Goal: Information Seeking & Learning: Check status

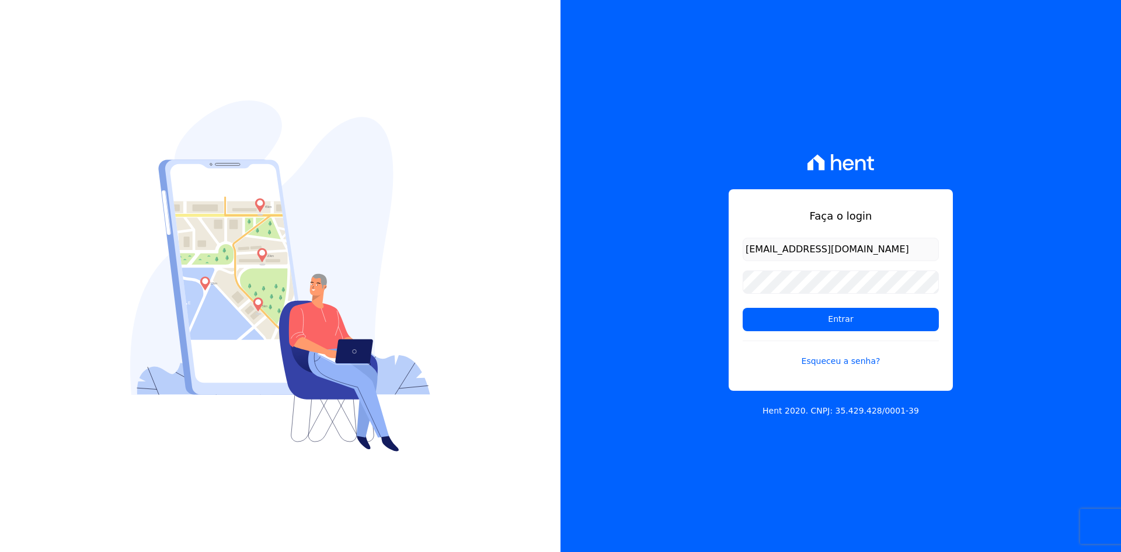
click at [760, 316] on input "Entrar" at bounding box center [841, 319] width 196 height 23
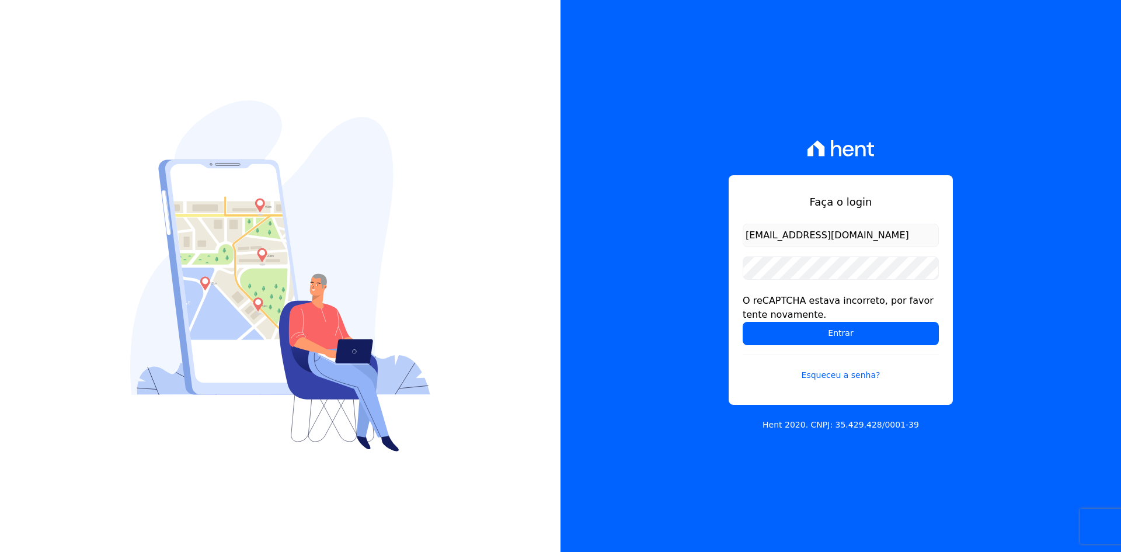
click at [619, 329] on div "Faça o login contato@grupokaiser.com.br O reCAPTCHA estava incorreto, por favor…" at bounding box center [840, 276] width 560 height 552
click at [789, 333] on input "Entrar" at bounding box center [841, 333] width 196 height 23
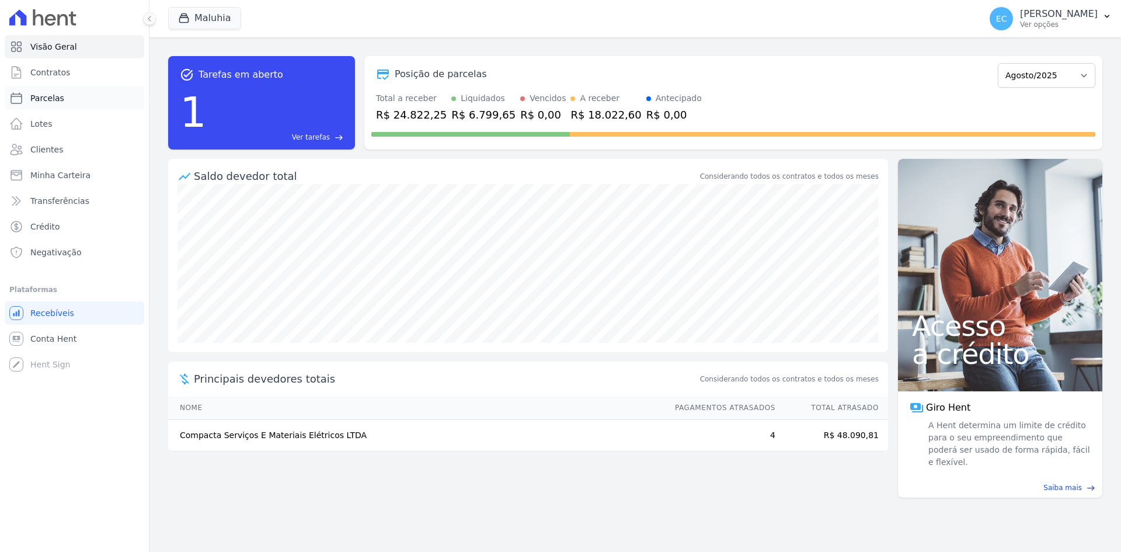
click at [72, 100] on link "Parcelas" at bounding box center [75, 97] width 140 height 23
select select
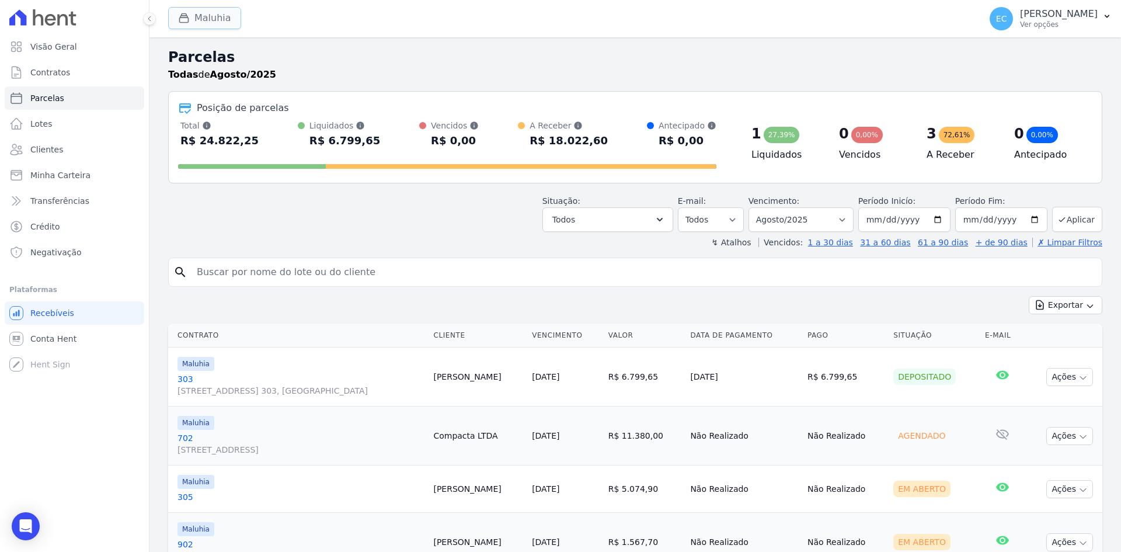
click at [191, 22] on div "button" at bounding box center [186, 18] width 16 height 12
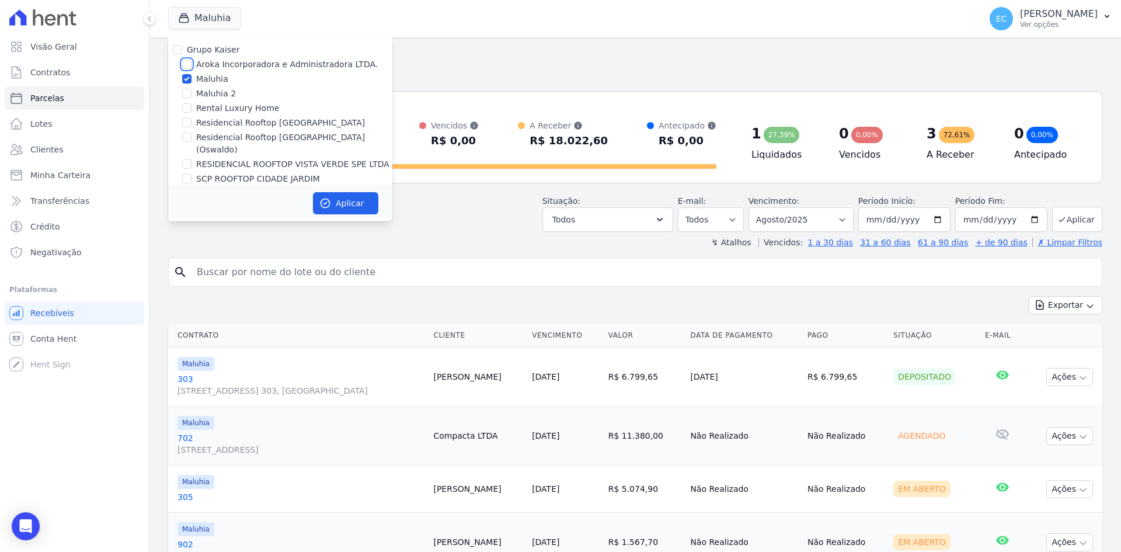
click at [184, 60] on input "Aroka Incorporadora e Administradora LTDA." at bounding box center [186, 64] width 9 height 9
checkbox input "true"
click at [186, 81] on input "Maluhia" at bounding box center [186, 78] width 9 height 9
checkbox input "false"
click at [338, 208] on button "Aplicar" at bounding box center [345, 203] width 65 height 22
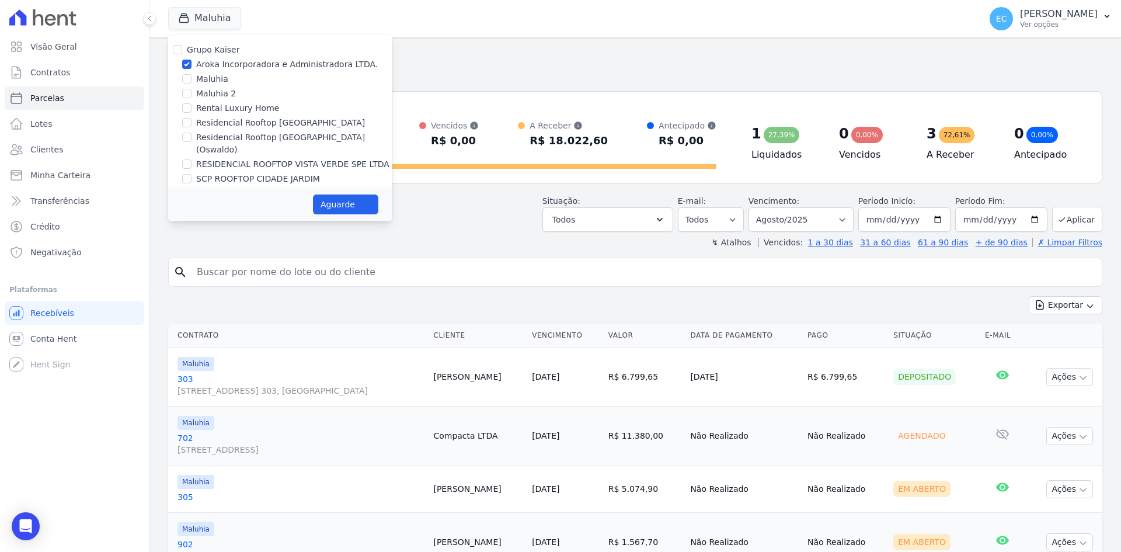
select select
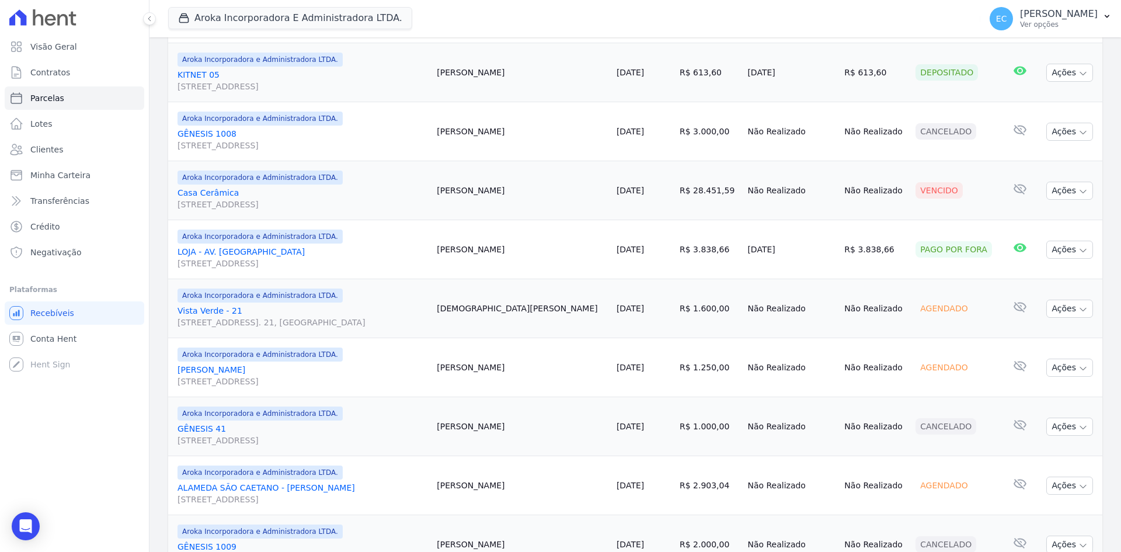
scroll to position [659, 0]
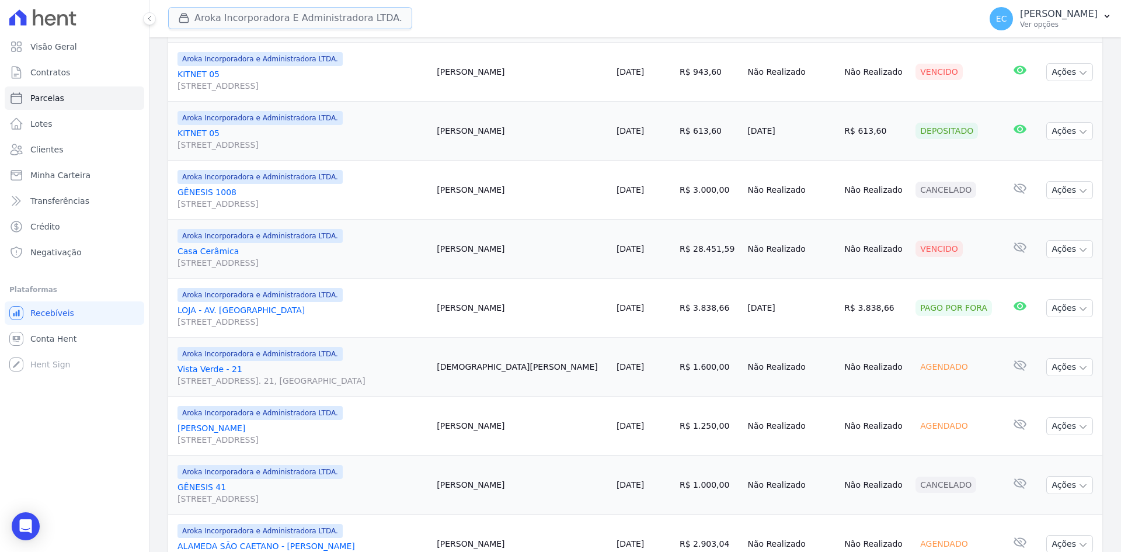
click at [180, 21] on icon "button" at bounding box center [184, 18] width 12 height 12
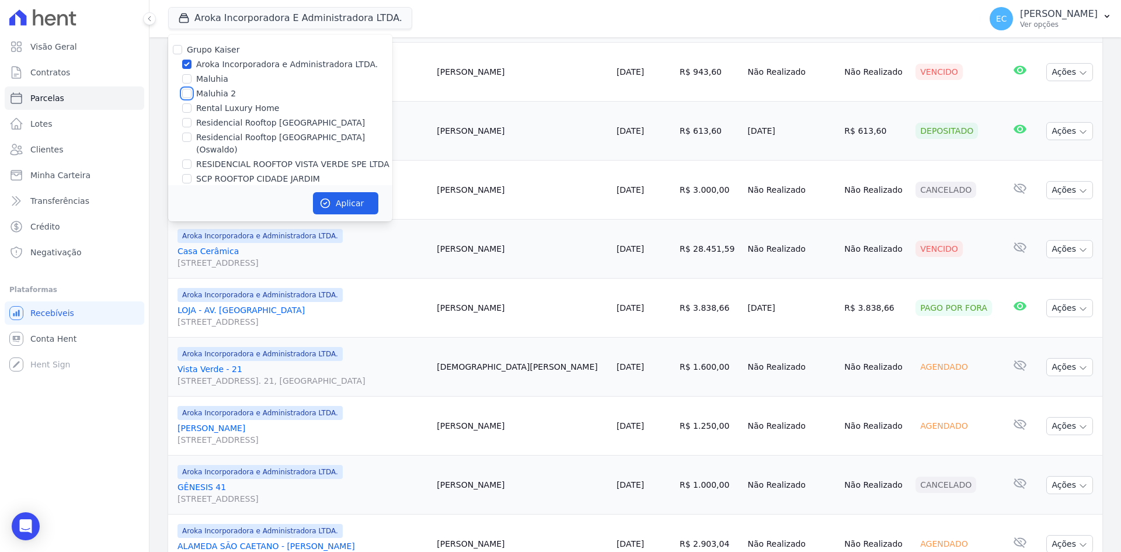
click at [184, 92] on input "Maluhia 2" at bounding box center [186, 93] width 9 height 9
checkbox input "true"
click at [188, 61] on input "Aroka Incorporadora e Administradora LTDA." at bounding box center [186, 64] width 9 height 9
checkbox input "false"
click at [330, 201] on icon "button" at bounding box center [325, 203] width 12 height 12
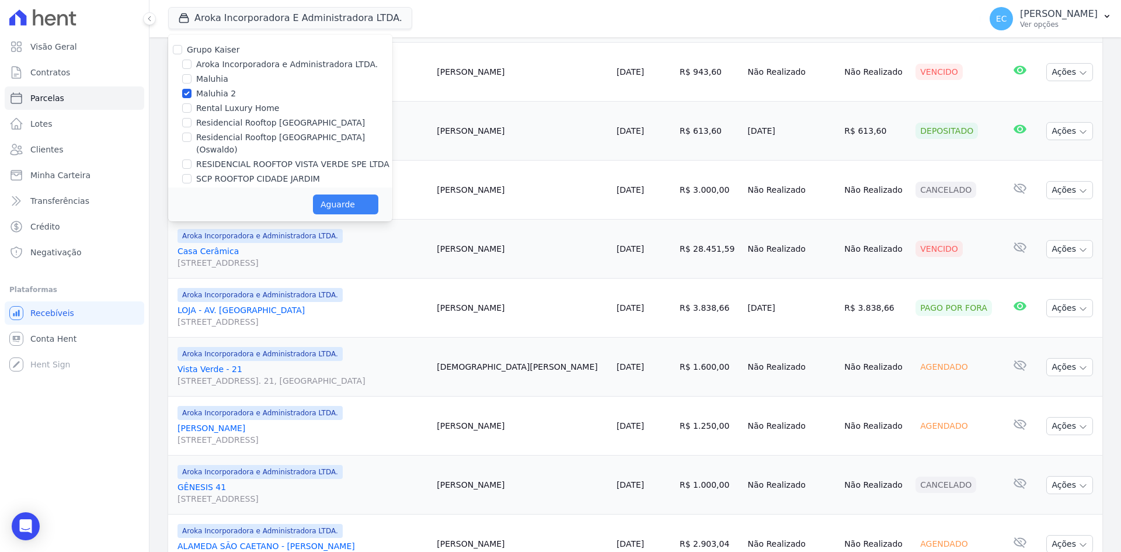
select select
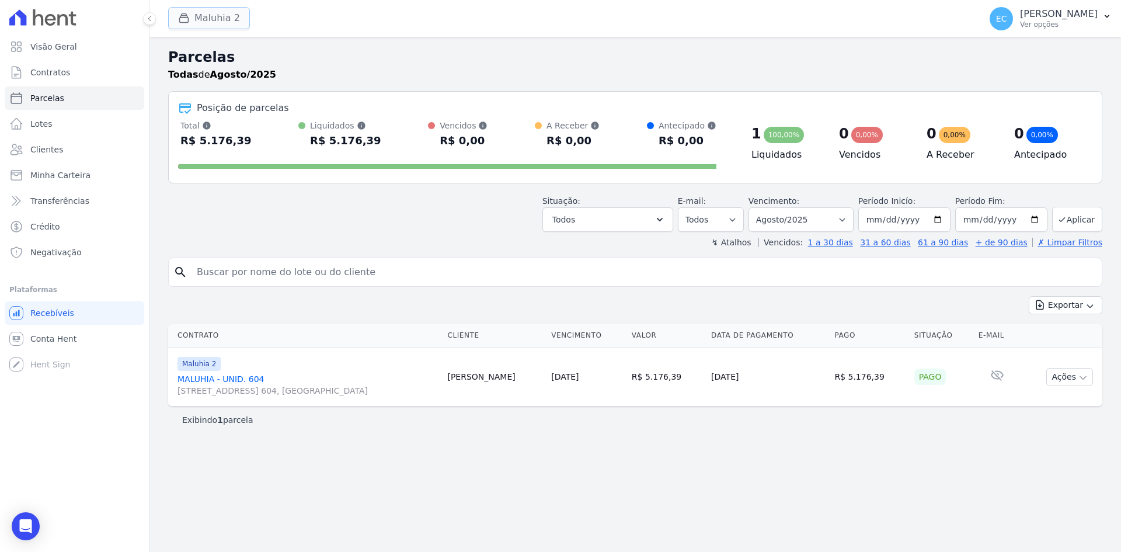
click at [190, 23] on div "button" at bounding box center [186, 18] width 16 height 12
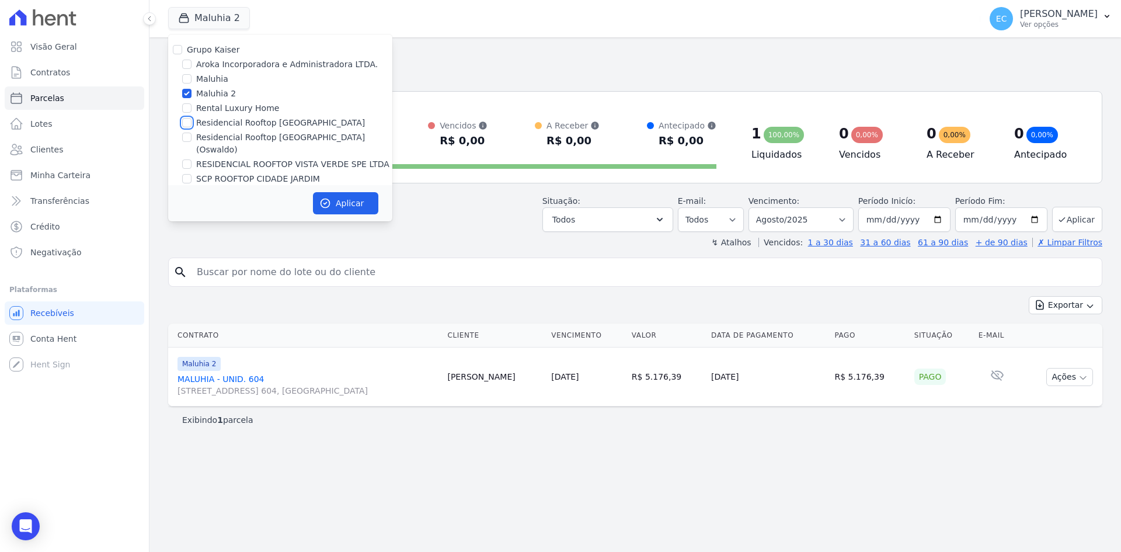
click at [189, 122] on input "Residencial Rooftop Vista Verde" at bounding box center [186, 122] width 9 height 9
checkbox input "true"
click at [186, 95] on input "Maluhia 2" at bounding box center [186, 93] width 9 height 9
checkbox input "false"
click at [327, 198] on icon "button" at bounding box center [325, 203] width 12 height 12
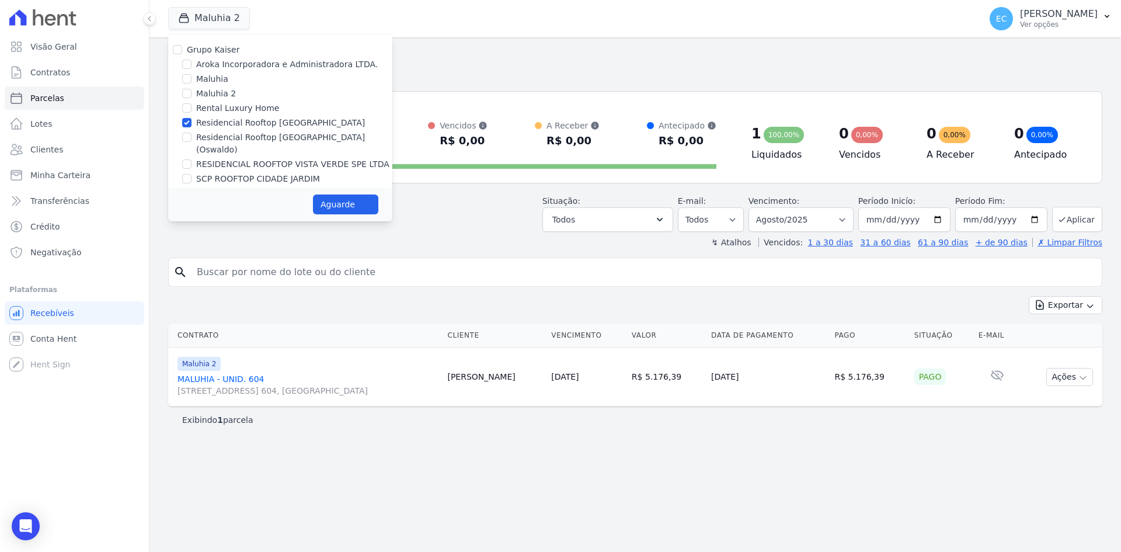
select select
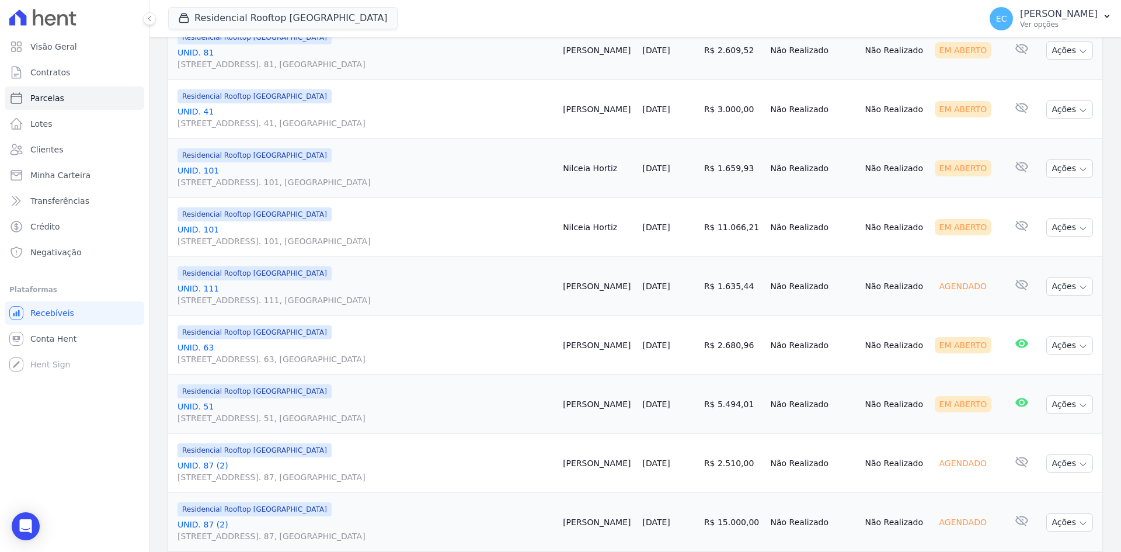
scroll to position [1087, 0]
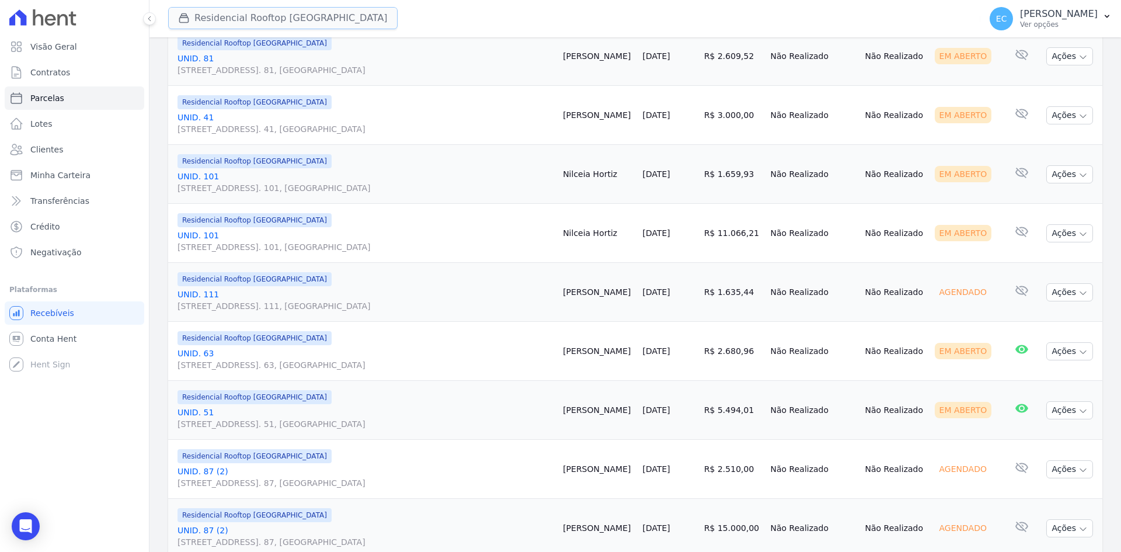
click at [183, 20] on icon "button" at bounding box center [184, 18] width 12 height 12
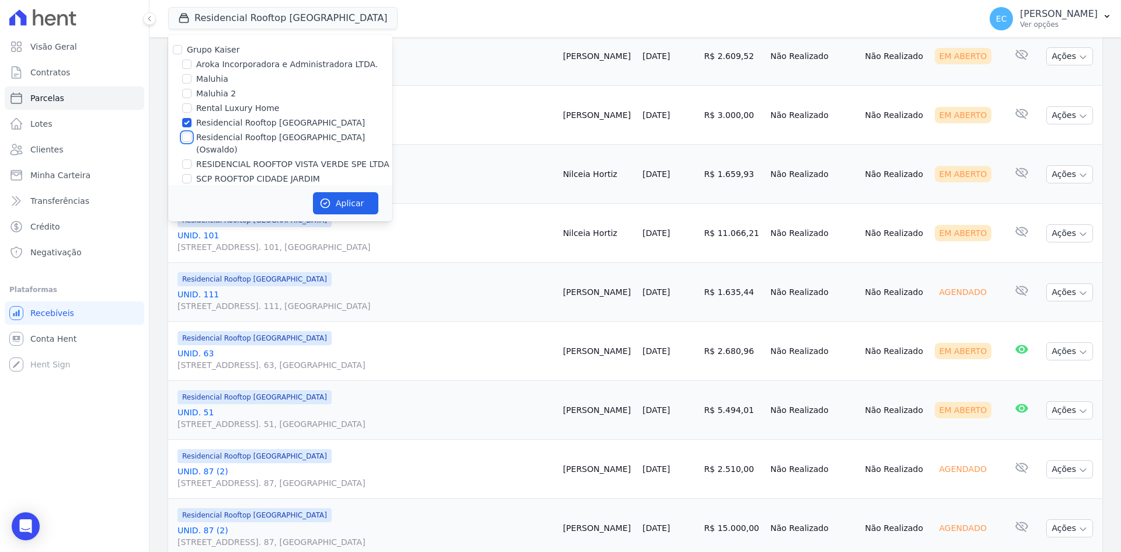
click at [184, 136] on input "Residencial Rooftop Vista Verde (Oswaldo)" at bounding box center [186, 137] width 9 height 9
checkbox input "true"
click at [188, 123] on input "Residencial Rooftop Vista Verde" at bounding box center [186, 122] width 9 height 9
checkbox input "false"
click at [358, 209] on button "Aplicar" at bounding box center [345, 203] width 65 height 22
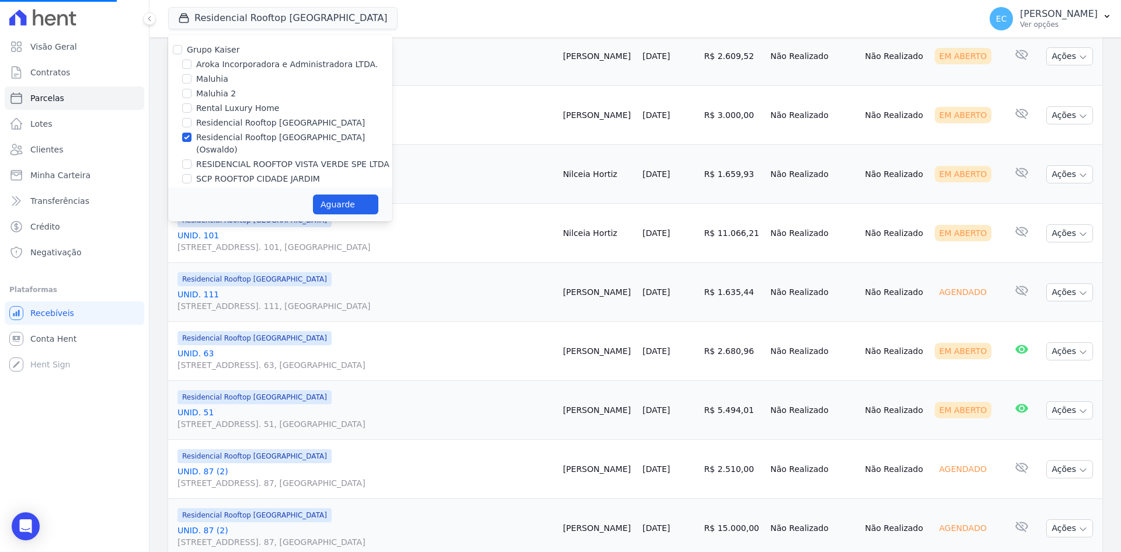
select select
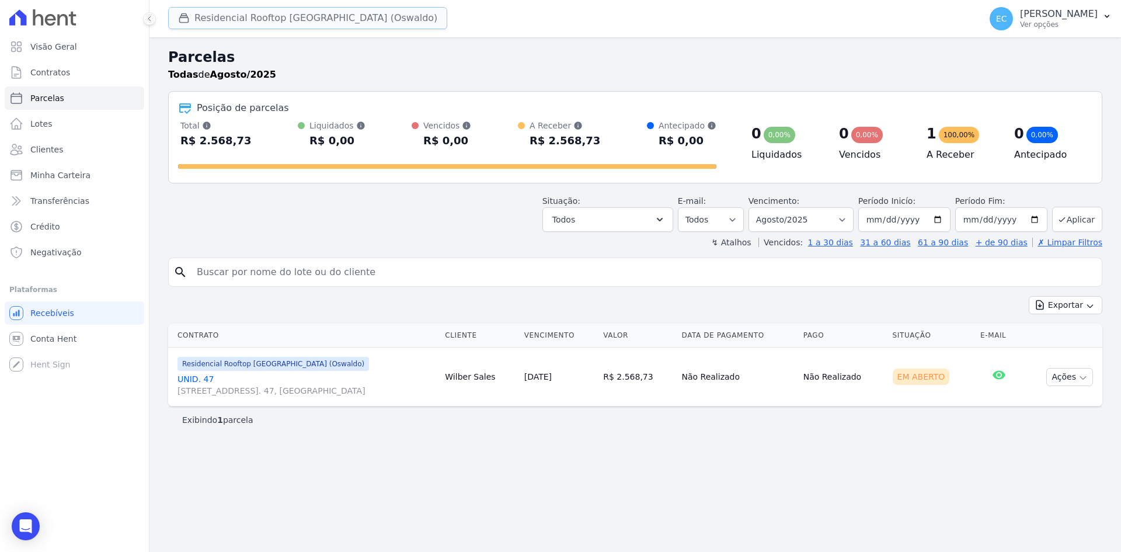
click at [186, 26] on button "Residencial Rooftop Vista Verde (Oswaldo)" at bounding box center [307, 18] width 279 height 22
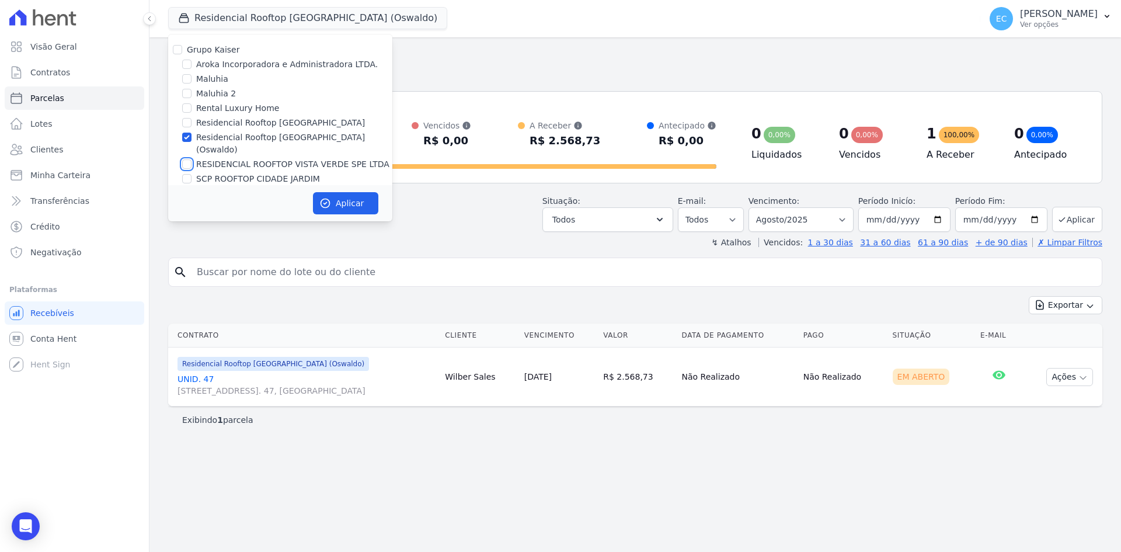
click at [185, 159] on input "RESIDENCIAL ROOFTOP VISTA VERDE SPE LTDA" at bounding box center [186, 163] width 9 height 9
checkbox input "true"
click at [186, 134] on input "Residencial Rooftop Vista Verde (Oswaldo)" at bounding box center [186, 137] width 9 height 9
checkbox input "false"
click at [325, 192] on button "Aplicar" at bounding box center [345, 203] width 65 height 22
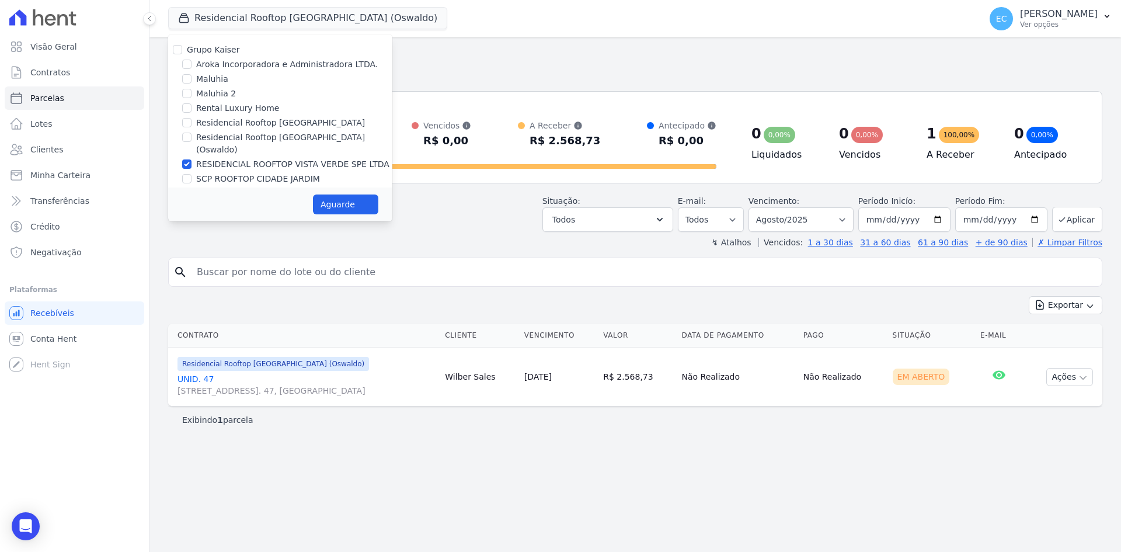
select select
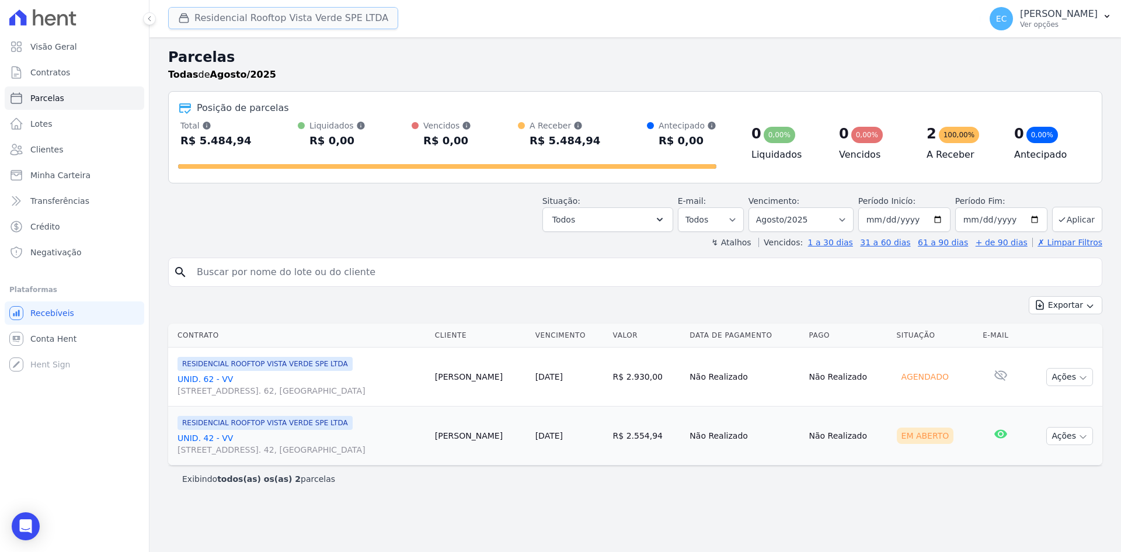
click at [181, 18] on icon "button" at bounding box center [184, 18] width 9 height 9
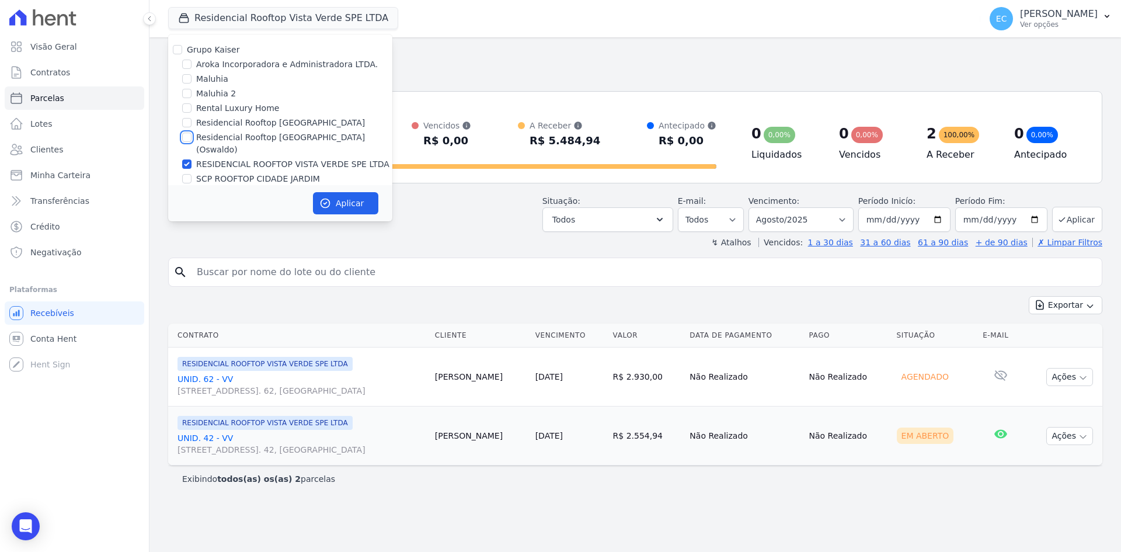
click at [187, 134] on input "Residencial Rooftop Vista Verde (Oswaldo)" at bounding box center [186, 137] width 9 height 9
checkbox input "true"
drag, startPoint x: 188, startPoint y: 152, endPoint x: 249, endPoint y: 172, distance: 63.7
click at [189, 159] on input "RESIDENCIAL ROOFTOP VISTA VERDE SPE LTDA" at bounding box center [186, 163] width 9 height 9
checkbox input "false"
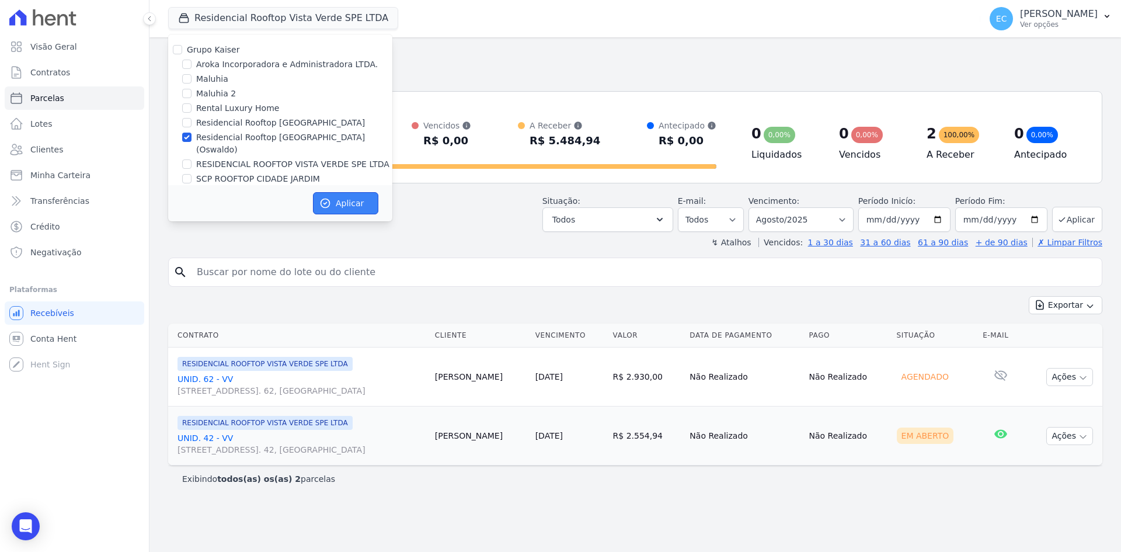
click at [323, 194] on button "Aplicar" at bounding box center [345, 203] width 65 height 22
select select
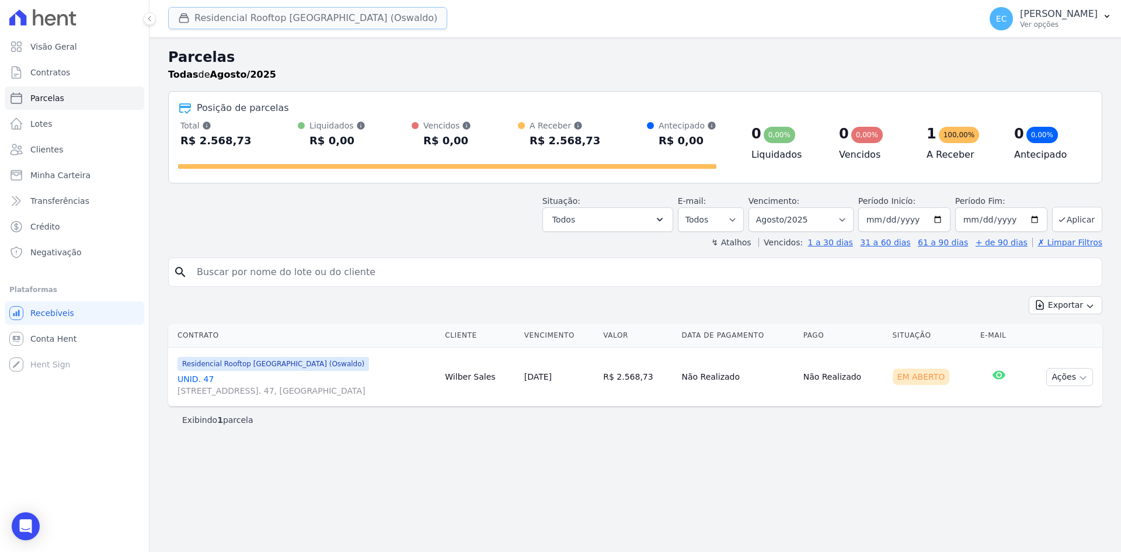
click at [181, 16] on icon "button" at bounding box center [184, 18] width 9 height 9
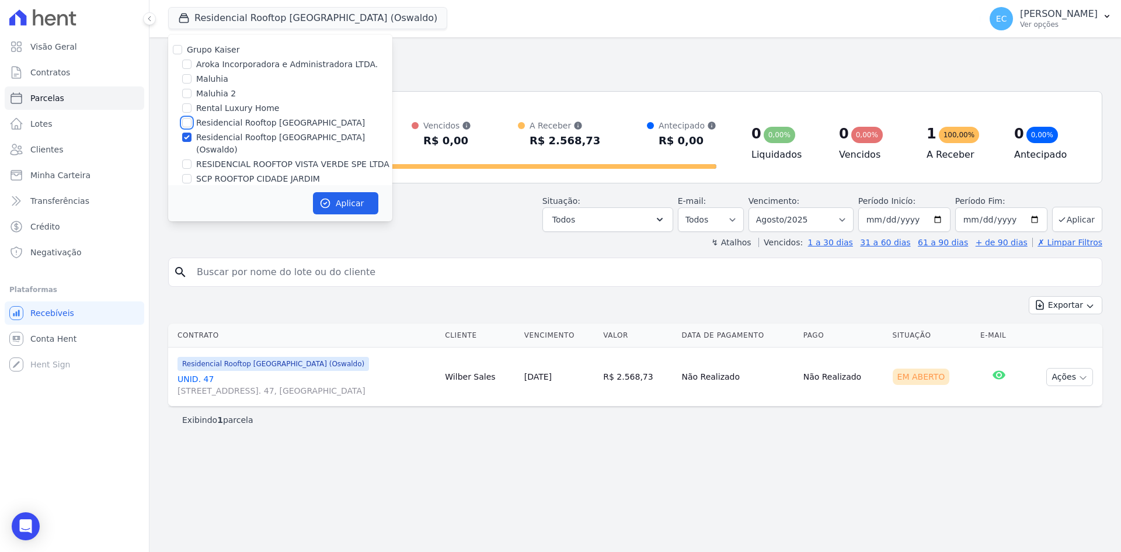
click at [185, 121] on input "Residencial Rooftop Vista Verde" at bounding box center [186, 122] width 9 height 9
checkbox input "true"
click at [184, 140] on input "Residencial Rooftop Vista Verde (Oswaldo)" at bounding box center [186, 137] width 9 height 9
checkbox input "false"
click at [333, 194] on button "Aplicar" at bounding box center [345, 203] width 65 height 22
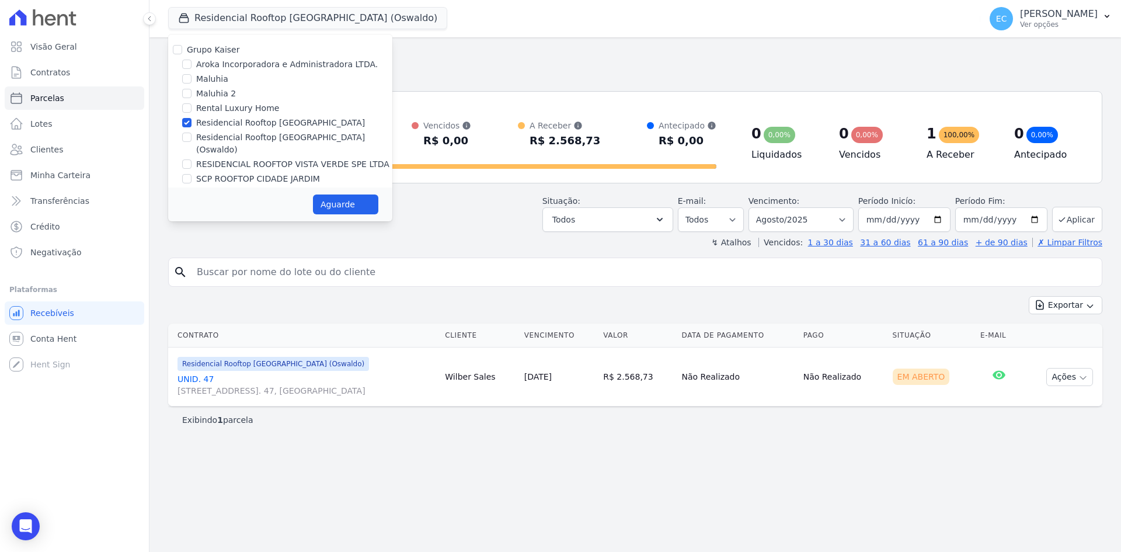
select select
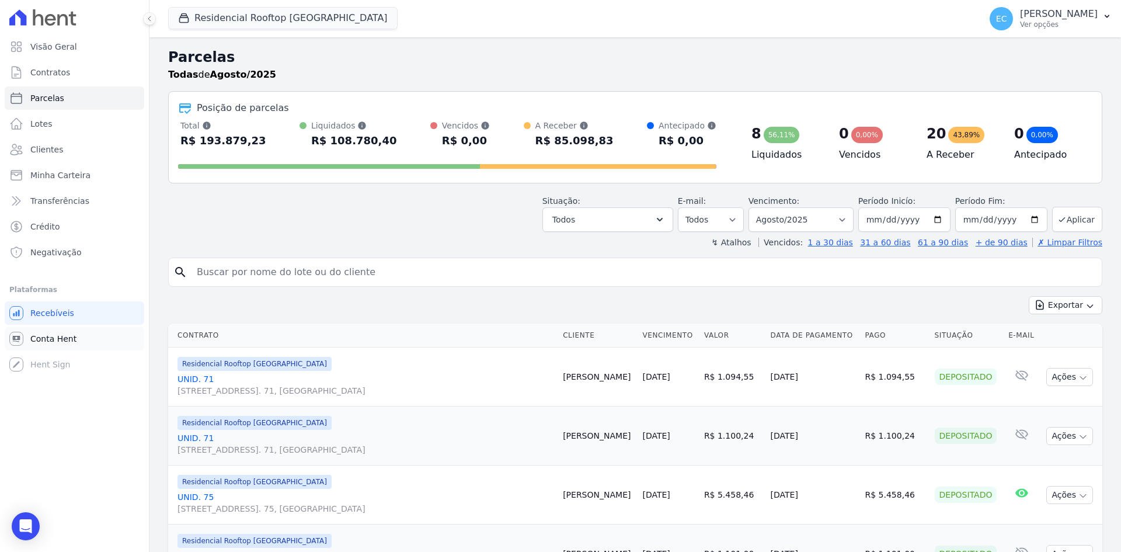
click at [96, 336] on link "Conta Hent" at bounding box center [75, 338] width 140 height 23
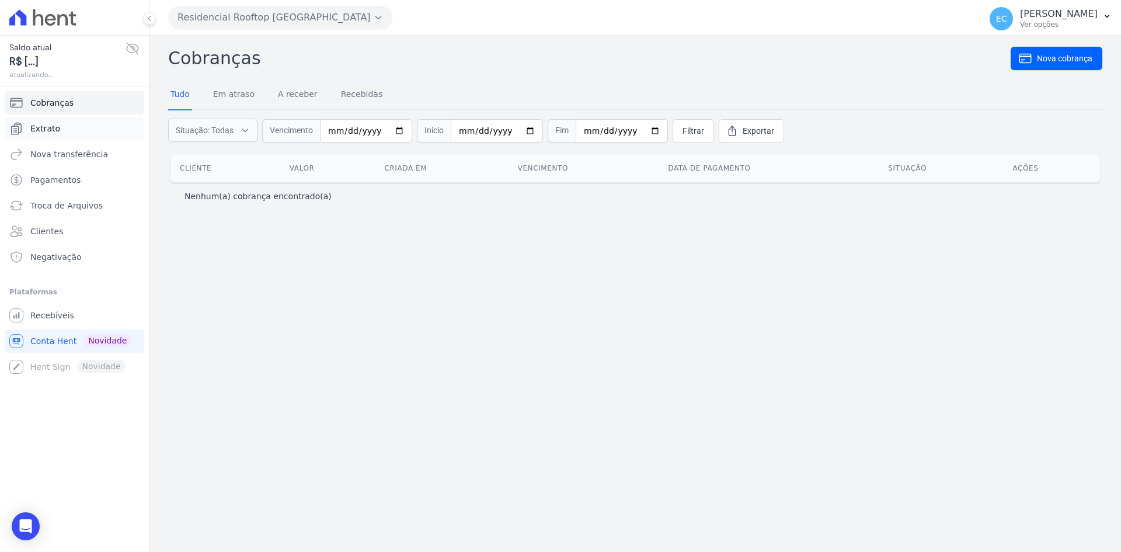
click at [79, 131] on link "Extrato" at bounding box center [75, 128] width 140 height 23
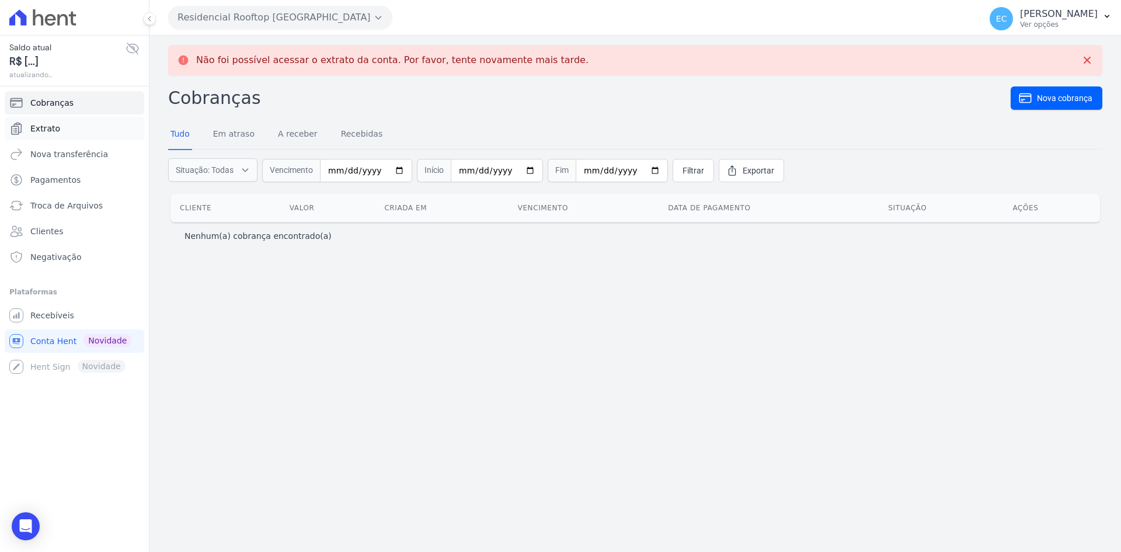
click at [78, 133] on link "Extrato" at bounding box center [75, 128] width 140 height 23
click at [43, 125] on span "Extrato" at bounding box center [45, 129] width 30 height 12
click at [41, 130] on span "Extrato" at bounding box center [45, 129] width 30 height 12
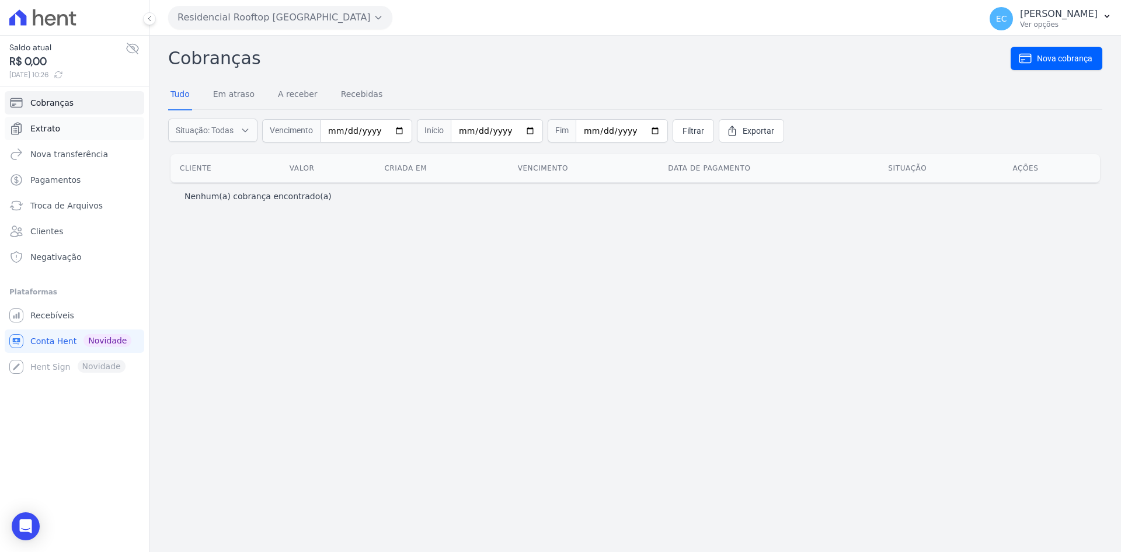
click at [78, 133] on link "Extrato" at bounding box center [75, 128] width 140 height 23
click at [42, 125] on span "Extrato" at bounding box center [45, 129] width 30 height 12
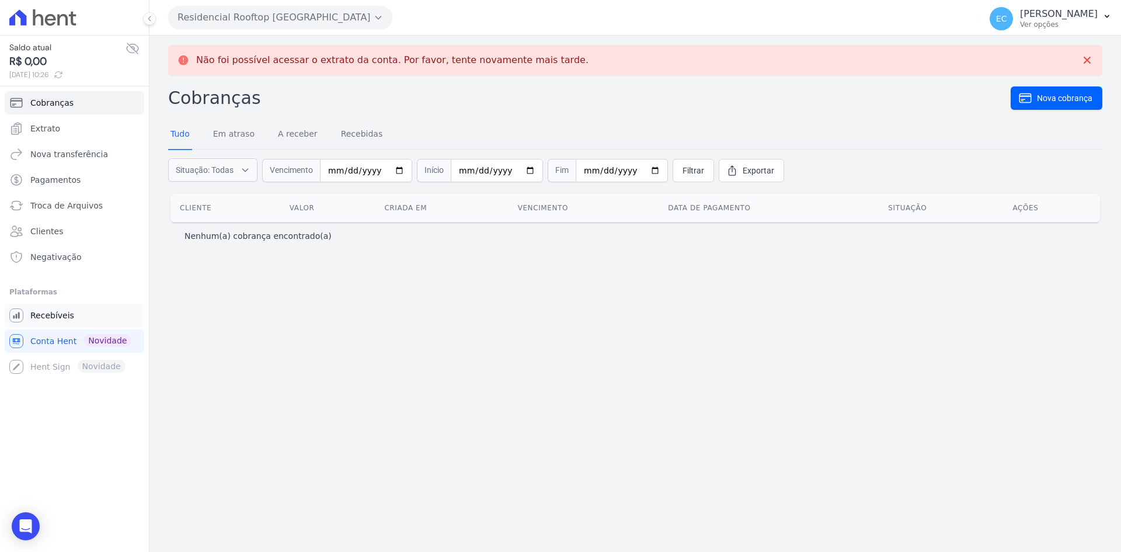
click at [58, 318] on span "Recebíveis" at bounding box center [52, 315] width 44 height 12
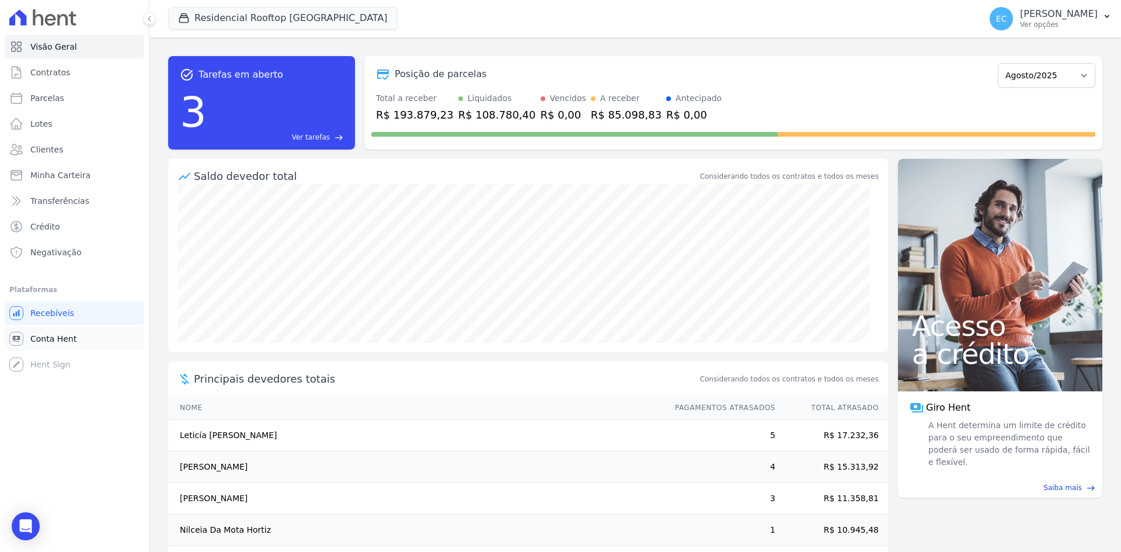
click at [79, 336] on link "Conta Hent" at bounding box center [75, 338] width 140 height 23
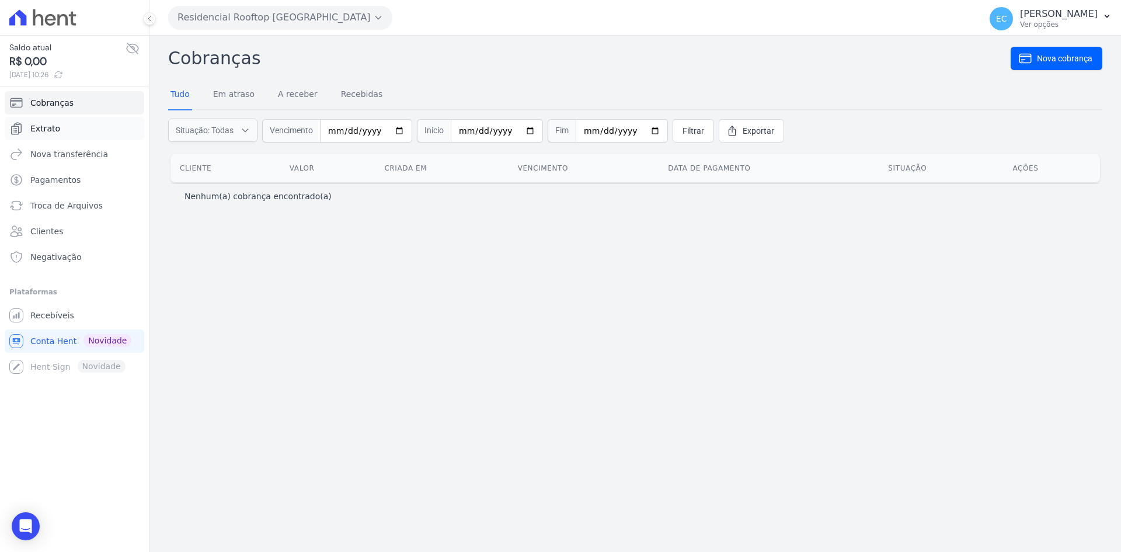
click at [30, 127] on span "Extrato" at bounding box center [45, 129] width 30 height 12
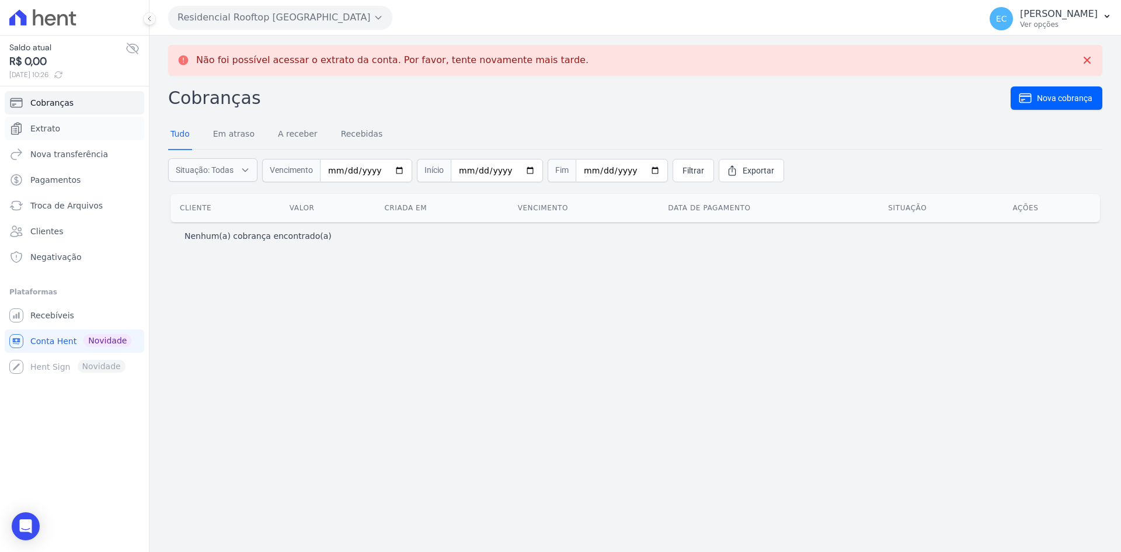
click at [30, 127] on span "Extrato" at bounding box center [45, 129] width 30 height 12
click at [53, 130] on span "Extrato" at bounding box center [45, 129] width 30 height 12
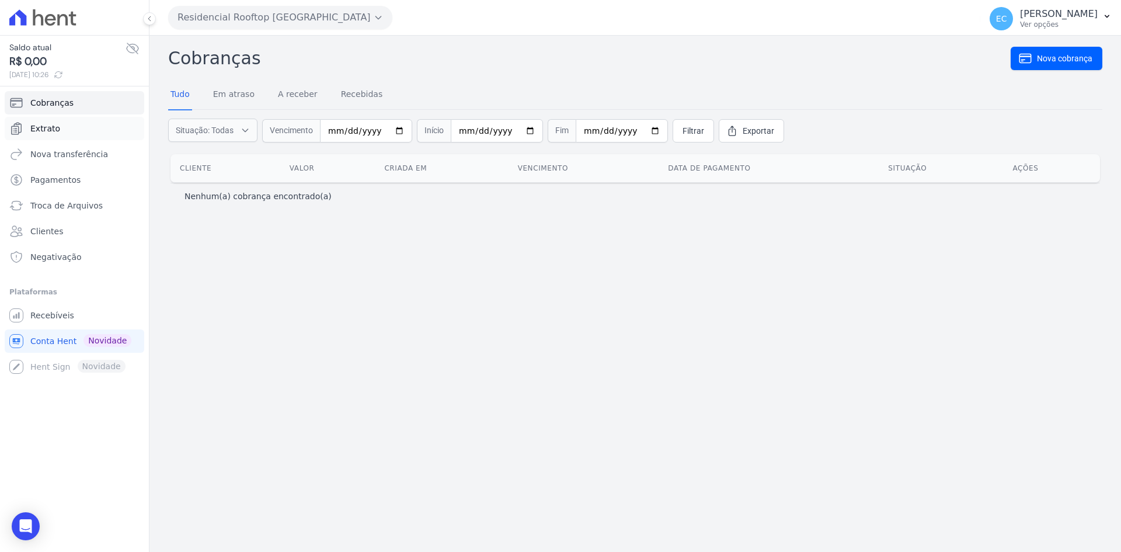
click at [55, 134] on span "Extrato" at bounding box center [45, 129] width 30 height 12
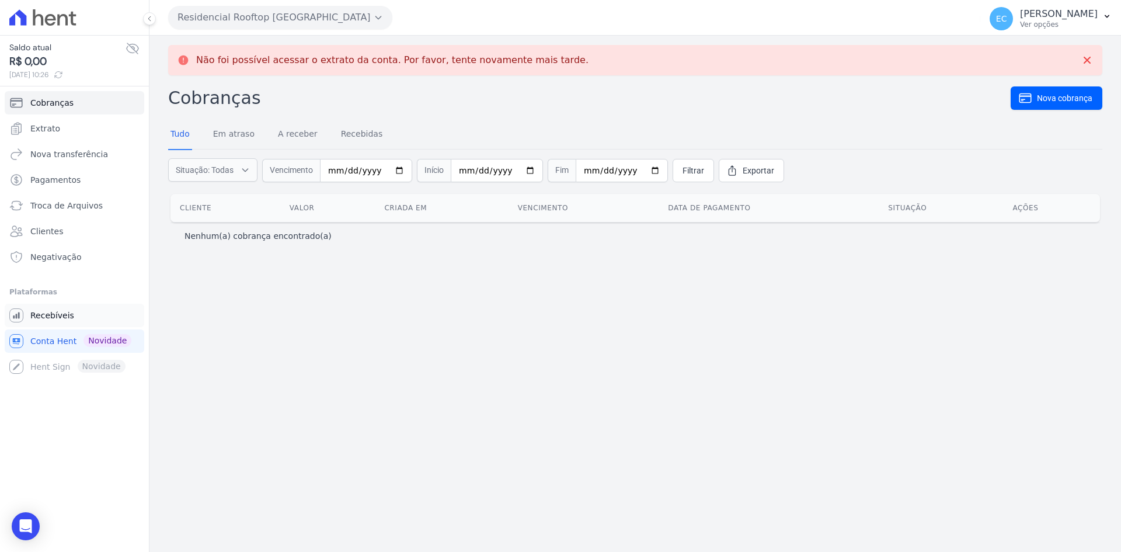
click at [61, 319] on span "Recebíveis" at bounding box center [52, 315] width 44 height 12
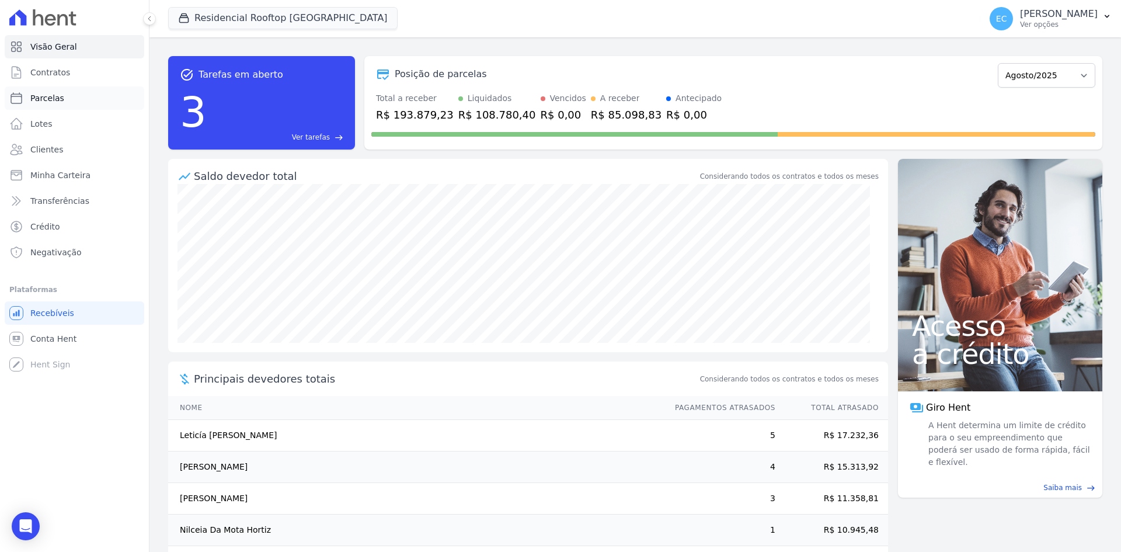
click at [69, 92] on link "Parcelas" at bounding box center [75, 97] width 140 height 23
select select
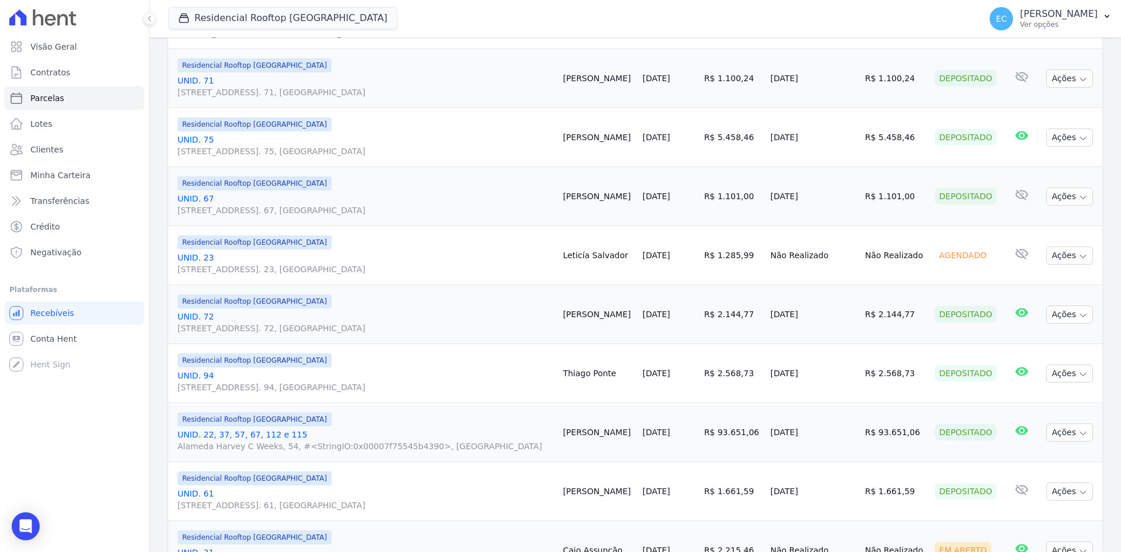
scroll to position [409, 0]
